Goal: Communication & Community: Answer question/provide support

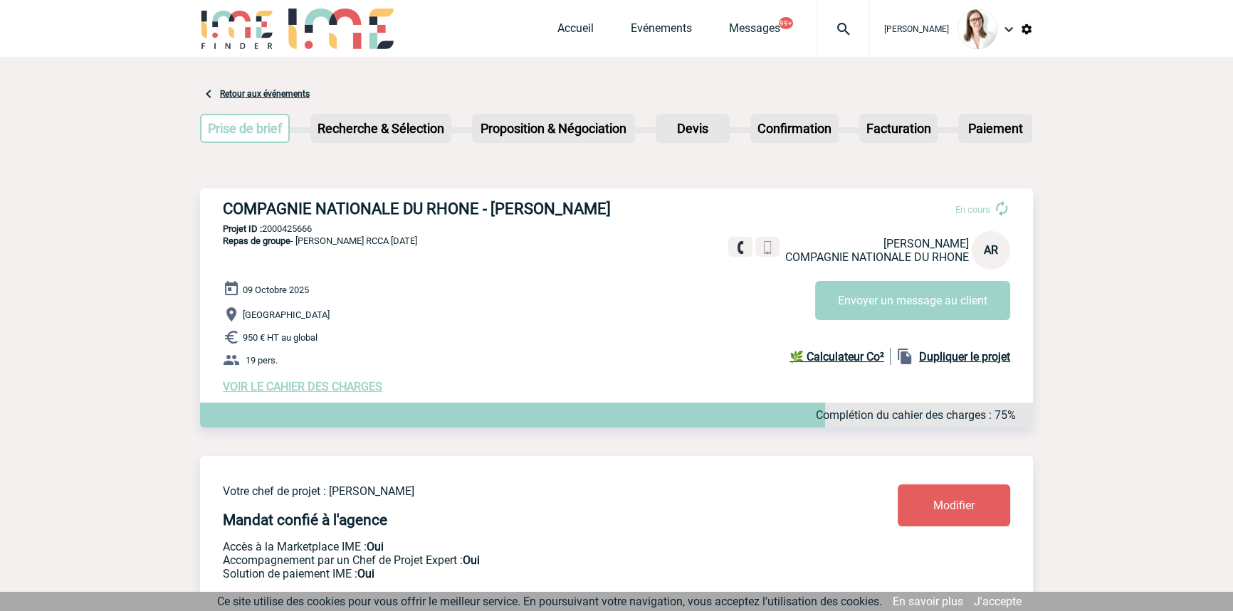
click at [818, 14] on div at bounding box center [843, 28] width 53 height 57
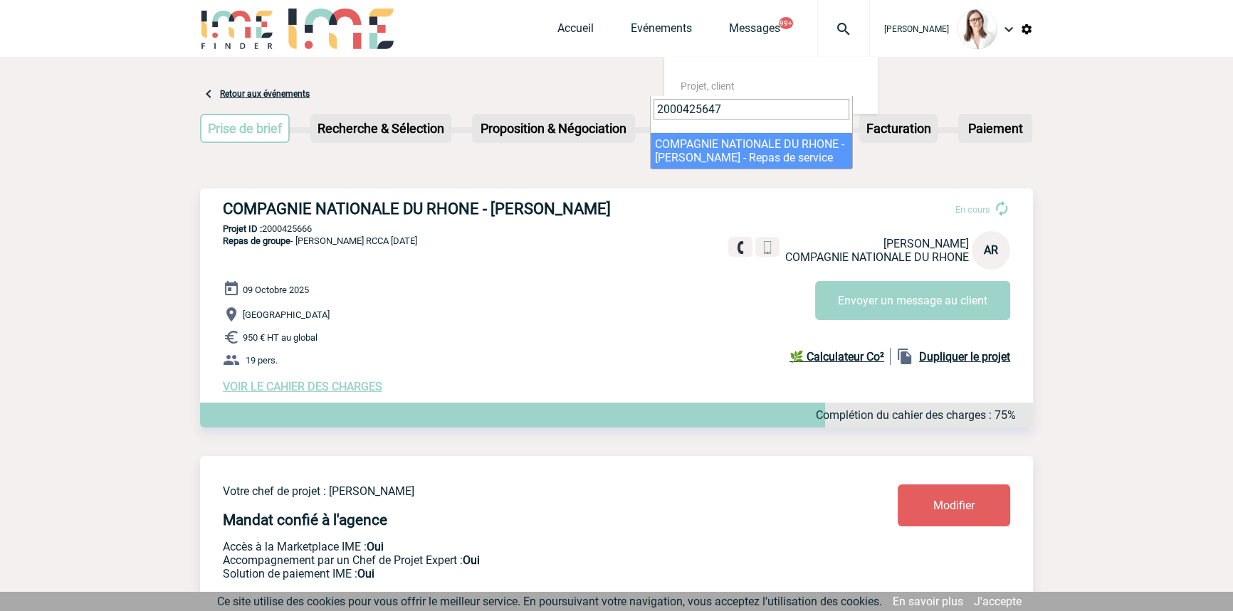
type input "2000425647"
select select "25148"
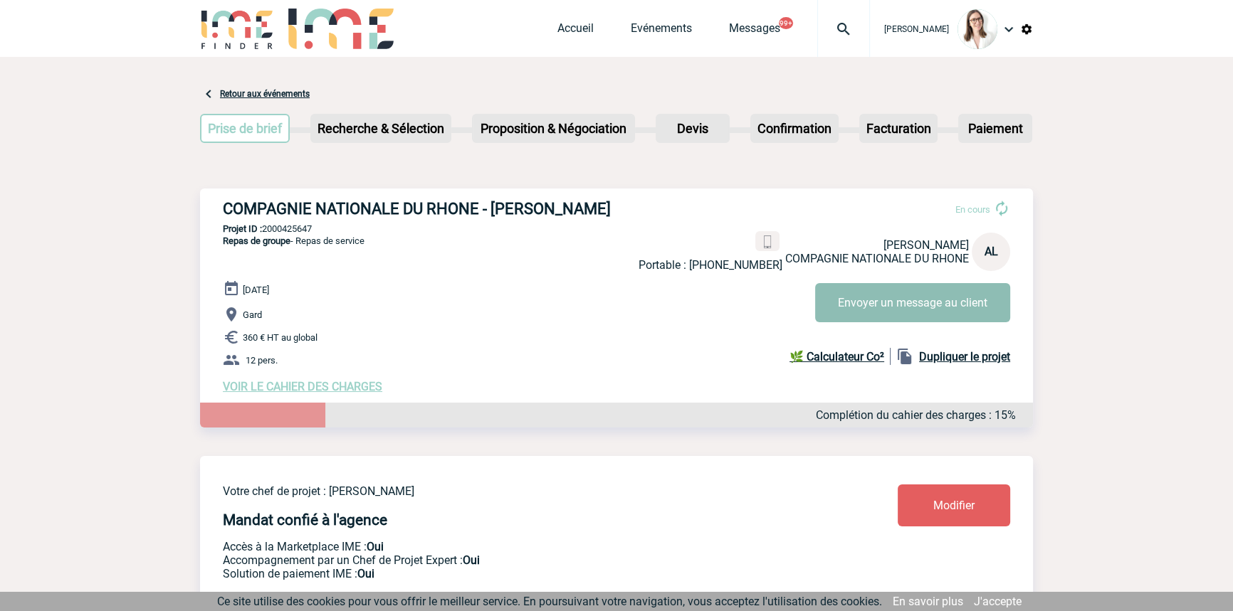
click at [831, 290] on button "Envoyer un message au client" at bounding box center [912, 302] width 195 height 39
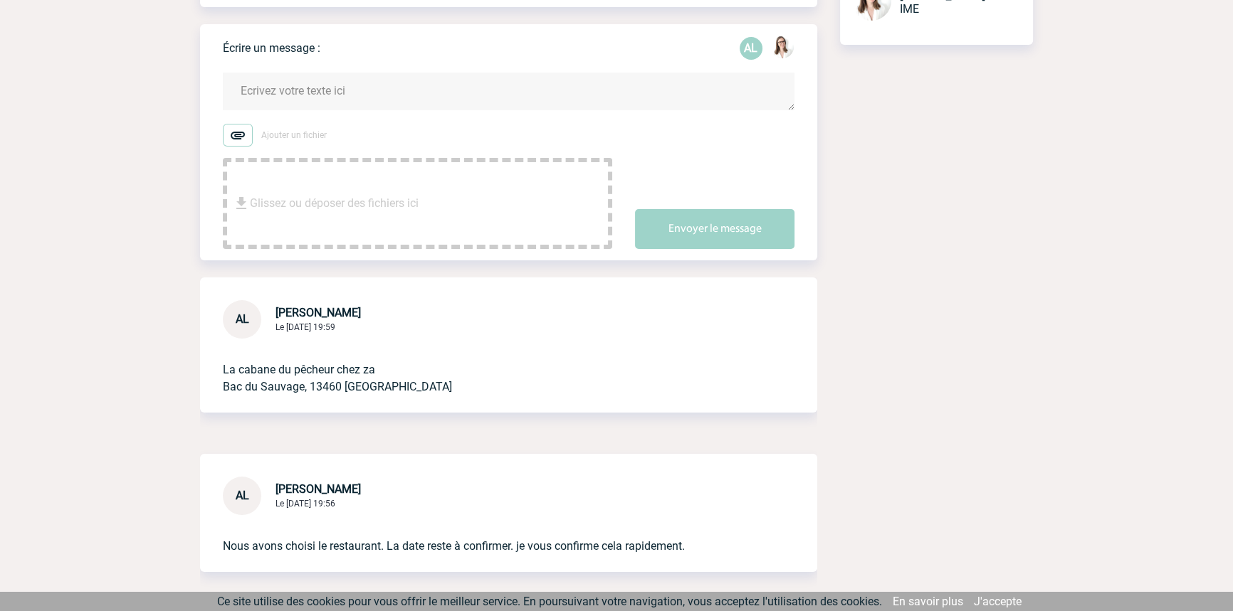
scroll to position [291, 0]
